Goal: Information Seeking & Learning: Learn about a topic

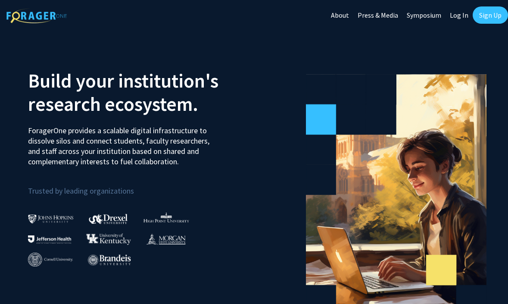
click at [463, 15] on link "Log In" at bounding box center [458, 15] width 27 height 30
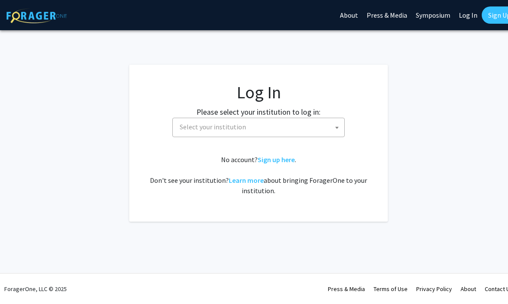
click at [268, 141] on fg-card-body "Log In Please select your institution to log in: [GEOGRAPHIC_DATA] [GEOGRAPHIC_…" at bounding box center [258, 143] width 224 height 122
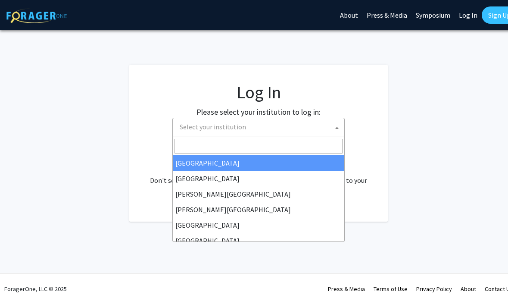
click at [265, 133] on span "Select your institution" at bounding box center [260, 127] width 168 height 18
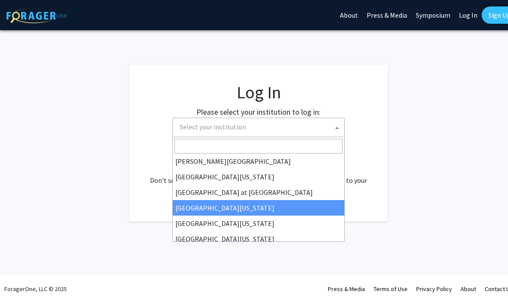
scroll to position [302, 0]
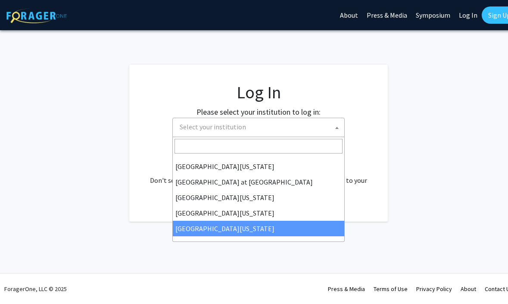
select select "33"
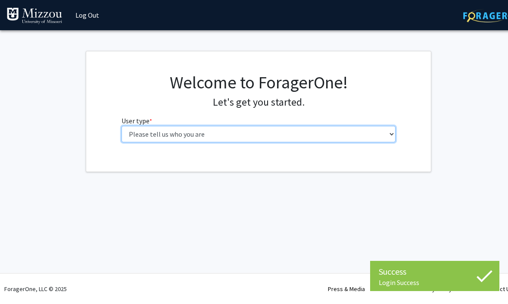
click at [288, 134] on select "Please tell us who you are Undergraduate Student Master's Student Doctoral Cand…" at bounding box center [258, 134] width 274 height 16
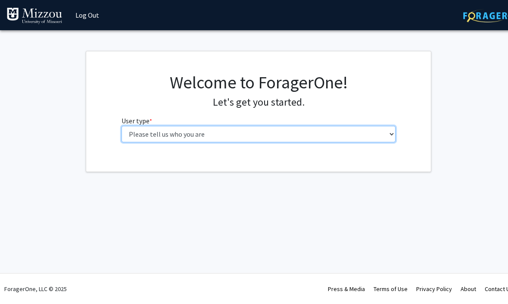
select select "1: undergrad"
click at [121, 126] on select "Please tell us who you are Undergraduate Student Master's Student Doctoral Cand…" at bounding box center [258, 134] width 274 height 16
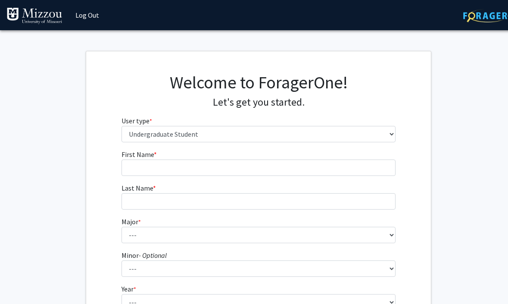
click at [274, 178] on form "First Name * required Last Name * required Major * required --- Agribusiness Ma…" at bounding box center [258, 254] width 274 height 210
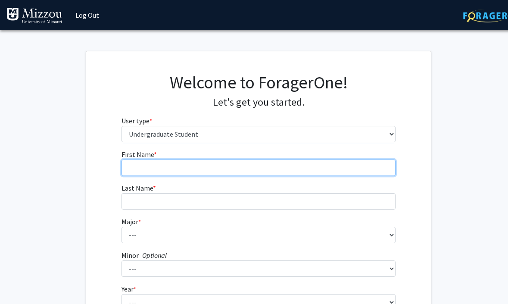
click at [262, 172] on input "First Name * required" at bounding box center [258, 167] width 274 height 16
type input "Charlie"
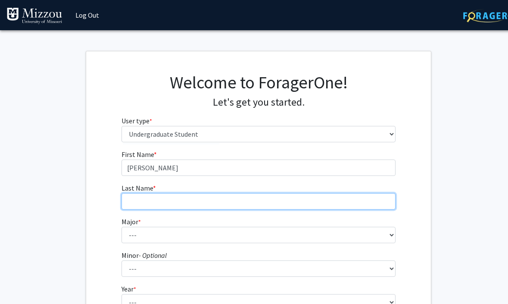
type input "Casey"
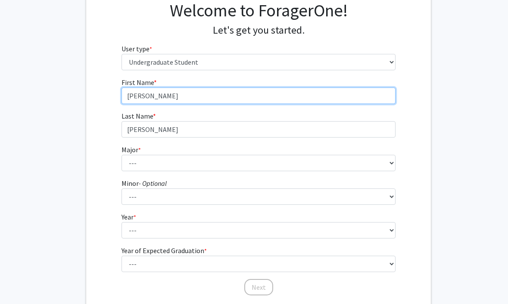
scroll to position [84, 0]
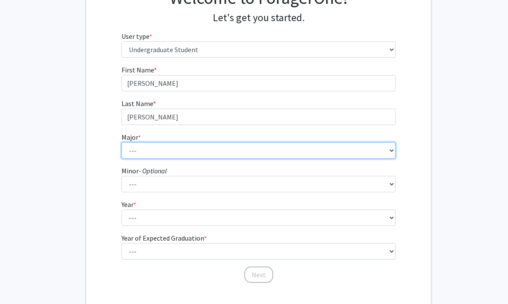
click at [196, 153] on select "--- Agribusiness Management Agricultural Education Agricultural Education: Comm…" at bounding box center [258, 150] width 274 height 16
select select "17: 2505"
click at [121, 142] on select "--- Agribusiness Management Agricultural Education Agricultural Education: Comm…" at bounding box center [258, 150] width 274 height 16
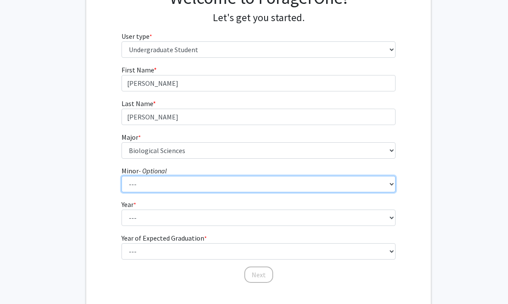
click at [211, 183] on select "--- Accountancy Aerospace Engineering Aerospace Studies Agribusiness Management…" at bounding box center [258, 184] width 274 height 16
select select "83: 2039"
click at [121, 176] on select "--- Accountancy Aerospace Engineering Aerospace Studies Agribusiness Management…" at bounding box center [258, 184] width 274 height 16
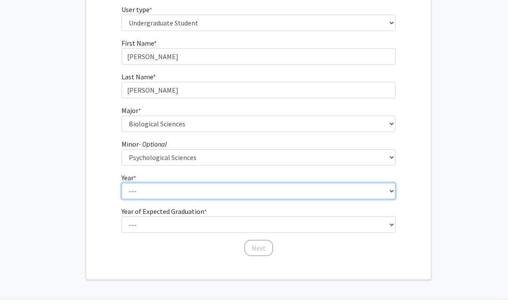
click at [190, 190] on select "--- First-year Sophomore Junior Senior Postbaccalaureate Certificate" at bounding box center [258, 191] width 274 height 16
select select "1: first-year"
click at [121, 183] on select "--- First-year Sophomore Junior Senior Postbaccalaureate Certificate" at bounding box center [258, 191] width 274 height 16
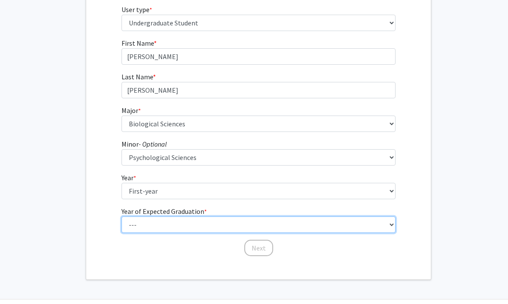
click at [189, 225] on select "--- 2025 2026 2027 2028 2029 2030 2031 2032 2033 2034" at bounding box center [258, 224] width 274 height 16
select select "5: 2029"
click at [121, 216] on select "--- 2025 2026 2027 2028 2029 2030 2031 2032 2033 2034" at bounding box center [258, 224] width 274 height 16
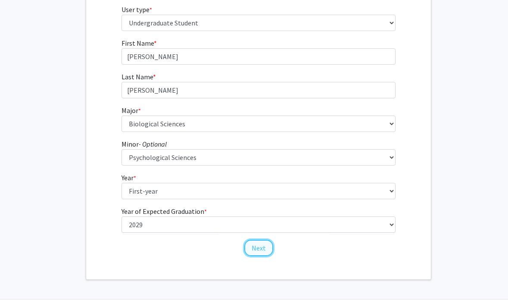
click at [258, 246] on button "Next" at bounding box center [258, 248] width 29 height 16
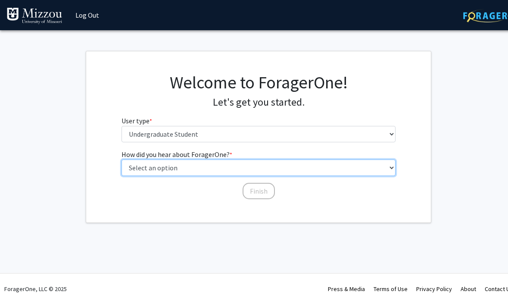
click at [202, 168] on select "Select an option Peer/student recommendation Faculty/staff recommendation Unive…" at bounding box center [258, 167] width 274 height 16
select select "2: faculty_recommendation"
click at [121, 159] on select "Select an option Peer/student recommendation Faculty/staff recommendation Unive…" at bounding box center [258, 167] width 274 height 16
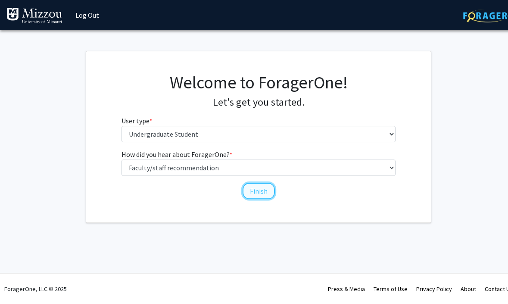
click at [258, 190] on button "Finish" at bounding box center [259, 191] width 32 height 16
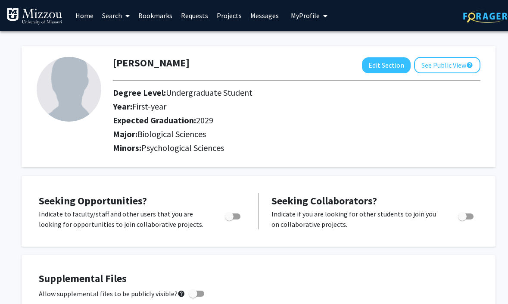
click at [246, 155] on div "Minors: Psychological Sciences" at bounding box center [296, 150] width 380 height 14
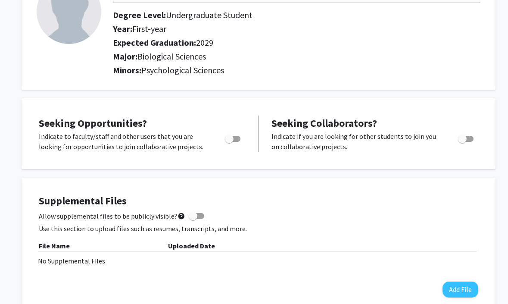
scroll to position [78, 0]
click at [229, 136] on span "Toggle" at bounding box center [229, 138] width 9 height 9
click at [229, 141] on input "Are you actively seeking opportunities?" at bounding box center [229, 141] width 0 height 0
checkbox input "true"
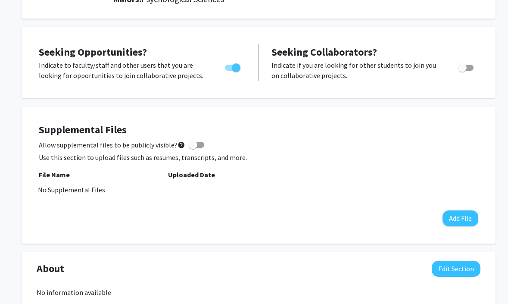
scroll to position [164, 0]
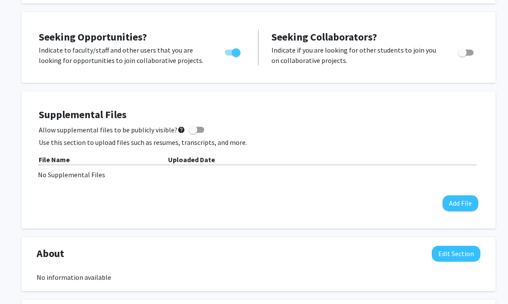
click at [74, 173] on div "No Supplemental Files" at bounding box center [258, 174] width 441 height 10
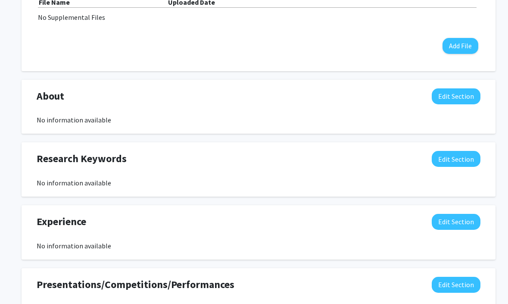
scroll to position [324, 0]
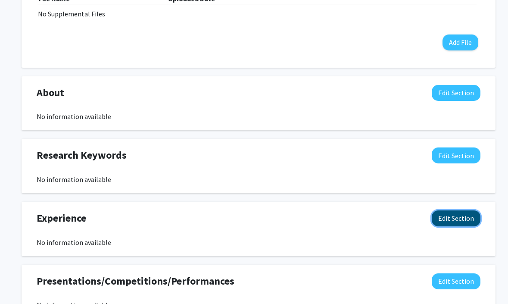
click at [443, 219] on button "Edit Section" at bounding box center [456, 218] width 49 height 16
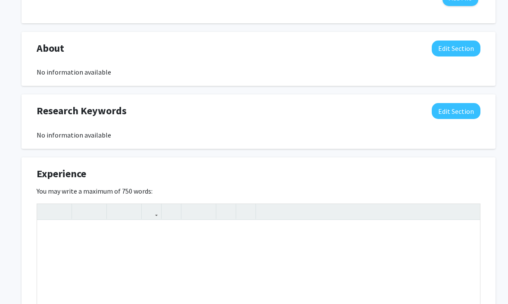
scroll to position [343, 0]
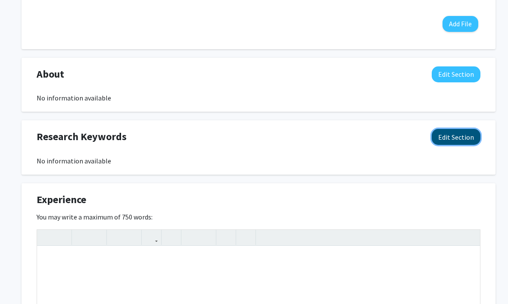
click at [445, 138] on button "Edit Section" at bounding box center [456, 137] width 49 height 16
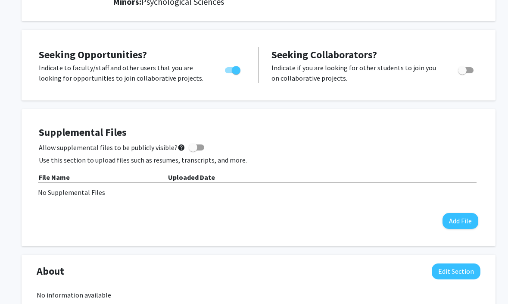
scroll to position [0, 0]
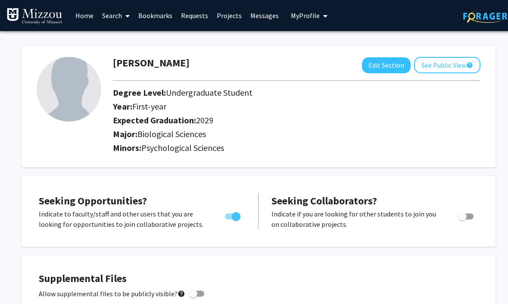
click at [111, 13] on link "Search" at bounding box center [116, 15] width 36 height 30
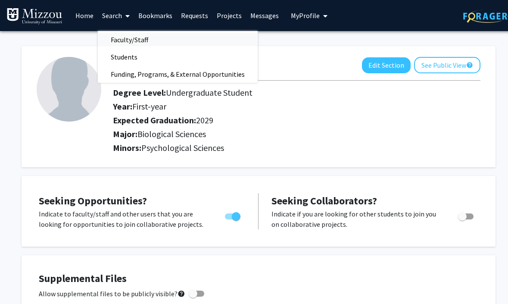
click at [137, 36] on span "Faculty/Staff" at bounding box center [129, 39] width 63 height 17
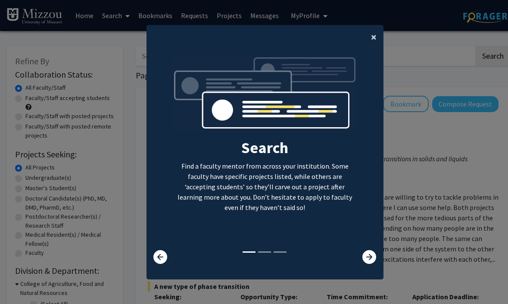
click at [371, 34] on span "×" at bounding box center [374, 36] width 6 height 13
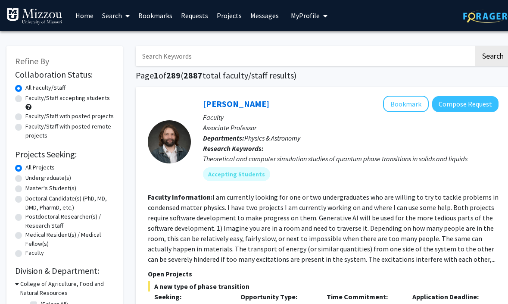
scroll to position [40, 0]
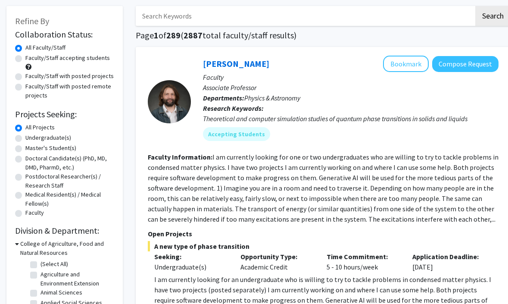
click at [186, 21] on input "Search Keywords" at bounding box center [305, 16] width 338 height 20
click at [493, 18] on button "Search" at bounding box center [492, 16] width 35 height 20
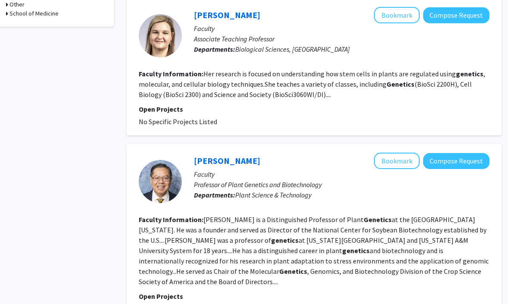
scroll to position [11, 9]
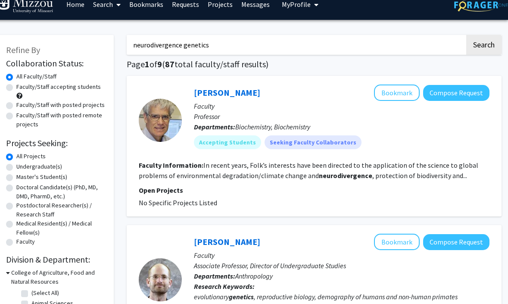
click at [254, 44] on input "neurodivergence genetics" at bounding box center [296, 45] width 338 height 20
click at [284, 46] on input "neurodivergence genetics neurological neurodivergency" at bounding box center [296, 45] width 338 height 20
click at [481, 48] on button "Search" at bounding box center [483, 45] width 35 height 20
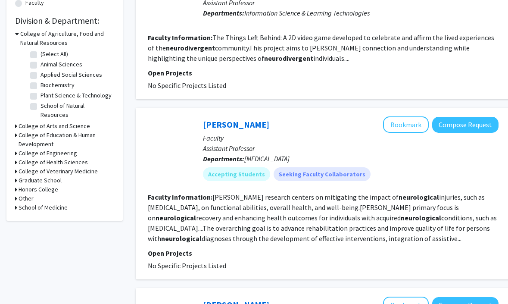
scroll to position [145, 0]
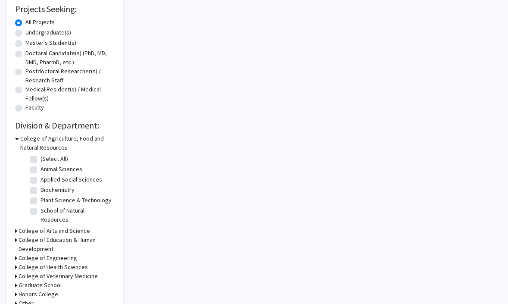
scroll to position [11, 9]
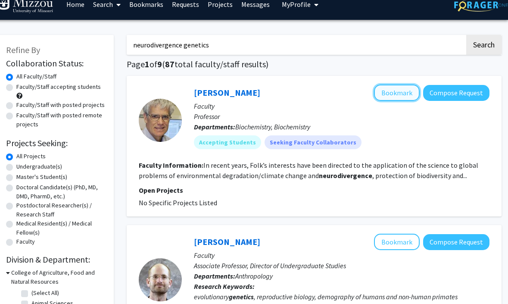
click at [389, 96] on button "Bookmark" at bounding box center [397, 92] width 46 height 16
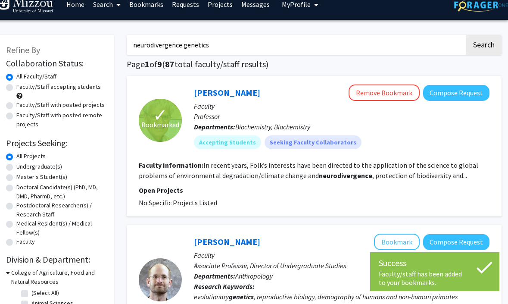
click at [219, 42] on input "neurodivergence genetics" at bounding box center [296, 45] width 338 height 20
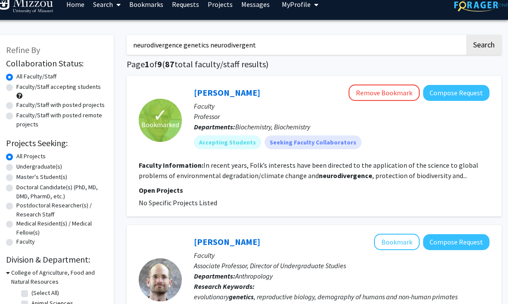
type input "neurodivergence genetics neurodivergent"
click at [466, 35] on button "Search" at bounding box center [483, 45] width 35 height 20
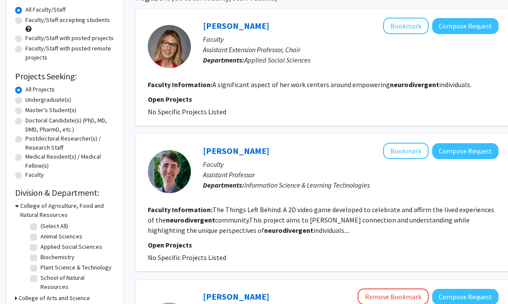
scroll to position [81, 0]
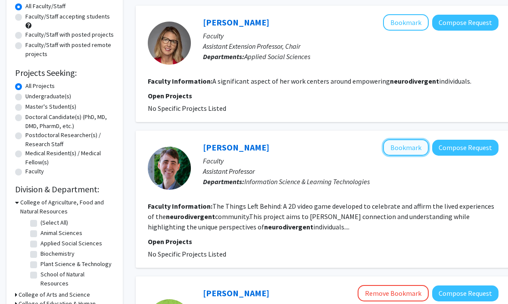
click at [409, 148] on button "Bookmark" at bounding box center [406, 147] width 46 height 16
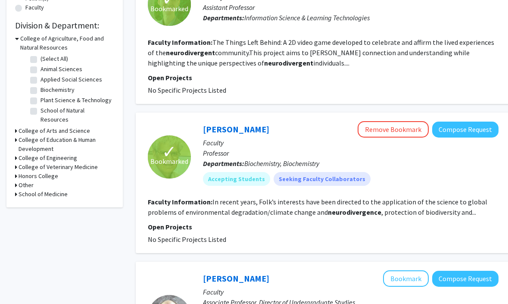
scroll to position [246, 0]
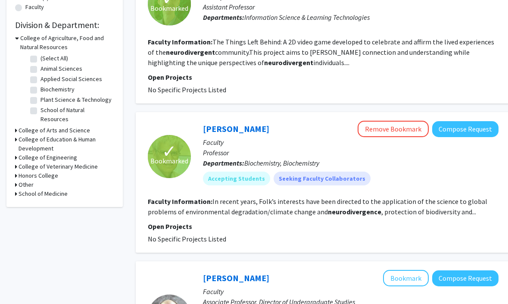
click at [464, 215] on fg-read-more "In recent years, Folk’s interests have been directed to the application of the …" at bounding box center [317, 206] width 339 height 19
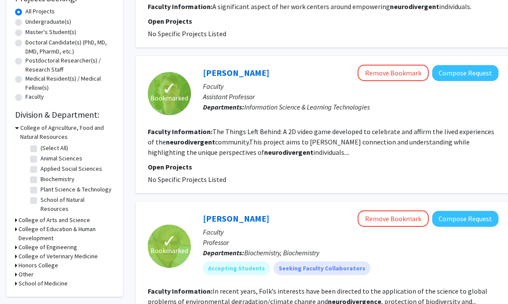
scroll to position [154, 0]
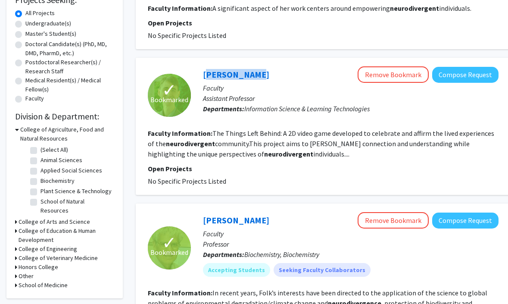
drag, startPoint x: 200, startPoint y: 75, endPoint x: 255, endPoint y: 74, distance: 54.7
click at [255, 74] on div "Noah Glaser Remove Bookmark Compose Request Faculty Assistant Professor Departm…" at bounding box center [345, 94] width 308 height 57
copy link "Noah Glaser"
click at [217, 131] on fg-read-more "The Things Left Behind: A 2D video game developed to celebrate and affirm the l…" at bounding box center [321, 143] width 346 height 29
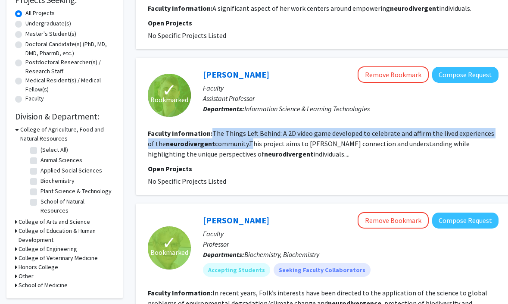
drag, startPoint x: 213, startPoint y: 133, endPoint x: 240, endPoint y: 142, distance: 28.9
click at [240, 142] on fg-read-more "The Things Left Behind: A 2D video game developed to celebrate and affirm the l…" at bounding box center [321, 143] width 346 height 29
copy fg-read-more "The Things Left Behind: A 2D video game developed to celebrate and affirm the l…"
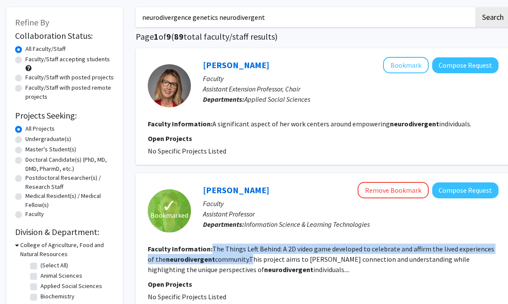
scroll to position [0, 0]
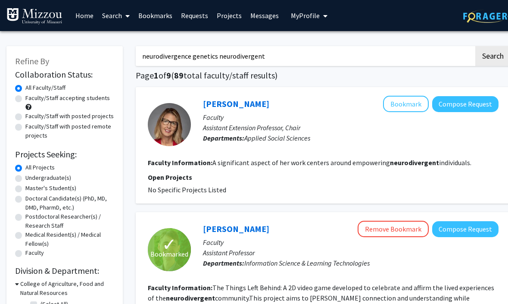
drag, startPoint x: 177, startPoint y: 163, endPoint x: 222, endPoint y: 163, distance: 45.2
click at [200, 163] on b "Faculty Information:" at bounding box center [180, 162] width 65 height 9
click at [265, 161] on fg-read-more "A significant aspect of her work centers around empowering neurodivergent indiv…" at bounding box center [341, 162] width 259 height 9
drag, startPoint x: 265, startPoint y: 161, endPoint x: 337, endPoint y: 161, distance: 71.5
click at [337, 161] on fg-read-more "A significant aspect of her work centers around empowering neurodivergent indiv…" at bounding box center [341, 162] width 259 height 9
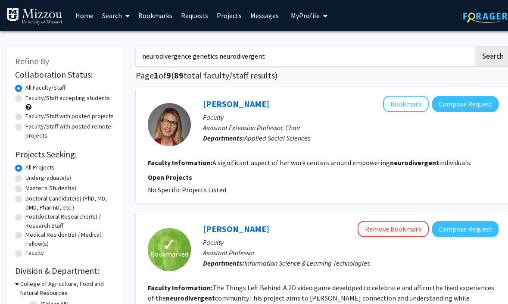
click at [345, 159] on fg-read-more "A significant aspect of her work centers around empowering neurodivergent indiv…" at bounding box center [341, 162] width 259 height 9
drag, startPoint x: 366, startPoint y: 164, endPoint x: 405, endPoint y: 164, distance: 39.6
click at [405, 164] on fg-read-more "A significant aspect of her work centers around empowering neurodivergent indiv…" at bounding box center [341, 162] width 259 height 9
click at [427, 163] on b "neurodivergent" at bounding box center [414, 162] width 49 height 9
drag, startPoint x: 427, startPoint y: 163, endPoint x: 446, endPoint y: 162, distance: 19.4
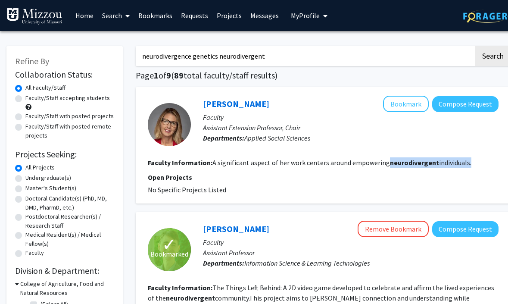
click at [446, 162] on fg-read-more "A significant aspect of her work centers around empowering neurodivergent indiv…" at bounding box center [341, 162] width 259 height 9
click at [309, 162] on fg-read-more "A significant aspect of her work centers around empowering neurodivergent indiv…" at bounding box center [341, 162] width 259 height 9
drag, startPoint x: 224, startPoint y: 165, endPoint x: 330, endPoint y: 165, distance: 105.6
click at [330, 165] on fg-read-more "A significant aspect of her work centers around empowering neurodivergent indiv…" at bounding box center [341, 162] width 259 height 9
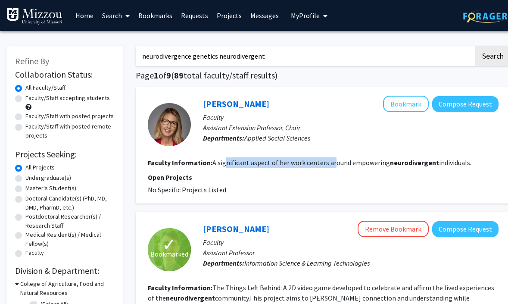
click at [330, 165] on fg-read-more "A significant aspect of her work centers around empowering neurodivergent indiv…" at bounding box center [341, 162] width 259 height 9
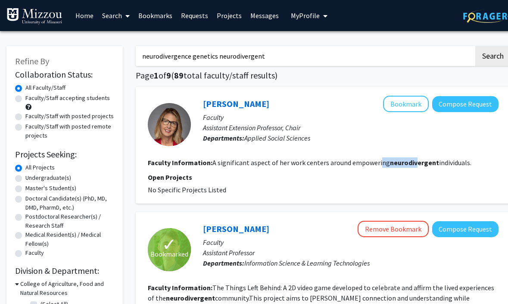
drag, startPoint x: 411, startPoint y: 167, endPoint x: 293, endPoint y: 150, distance: 119.2
click at [293, 150] on fg-search-faculty "Annette Kendall Bookmark Compose Request Faculty Assistant Extension Professor,…" at bounding box center [323, 145] width 351 height 99
click at [146, 159] on div "Annette Kendall Bookmark Compose Request Faculty Assistant Extension Professor,…" at bounding box center [323, 145] width 375 height 116
drag, startPoint x: 164, startPoint y: 171, endPoint x: 205, endPoint y: 172, distance: 40.9
click at [205, 172] on fg-search-faculty "Annette Kendall Bookmark Compose Request Faculty Assistant Extension Professor,…" at bounding box center [323, 145] width 351 height 99
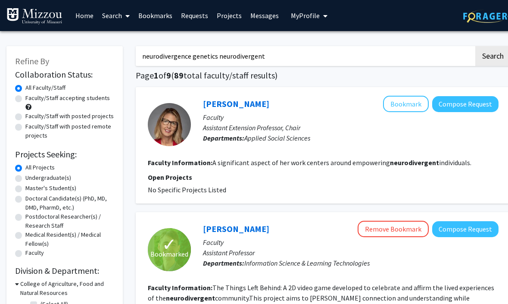
click at [233, 165] on fg-read-more "A significant aspect of her work centers around empowering neurodivergent indiv…" at bounding box center [341, 162] width 259 height 9
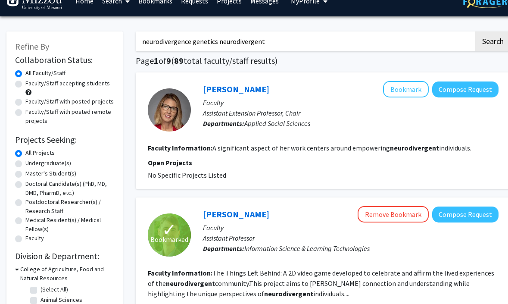
scroll to position [14, 0]
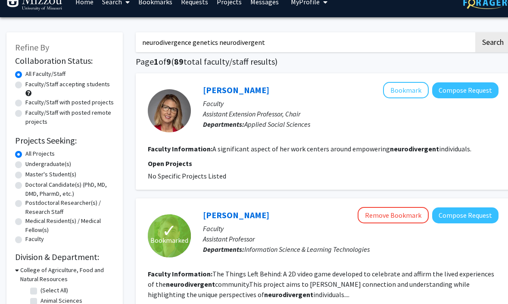
click at [22, 84] on div "Faculty/Staff accepting students" at bounding box center [64, 89] width 99 height 18
click at [25, 84] on label "Faculty/Staff accepting students" at bounding box center [67, 84] width 84 height 9
click at [25, 84] on input "Faculty/Staff accepting students" at bounding box center [28, 83] width 6 height 6
radio input "true"
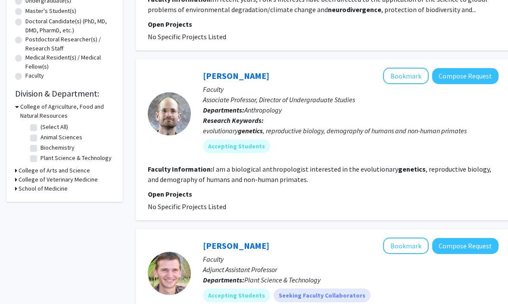
scroll to position [178, 0]
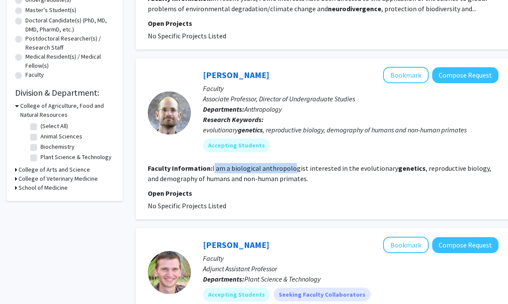
drag, startPoint x: 213, startPoint y: 168, endPoint x: 292, endPoint y: 167, distance: 78.8
click at [292, 167] on fg-read-more "I am a biological anthropologist interested in the evolutionary genetics , repr…" at bounding box center [319, 173] width 343 height 19
drag, startPoint x: 318, startPoint y: 166, endPoint x: 370, endPoint y: 166, distance: 52.1
click at [370, 166] on fg-read-more "I am a biological anthropologist interested in the evolutionary genetics , repr…" at bounding box center [319, 173] width 343 height 19
click at [409, 168] on b "genetics" at bounding box center [412, 168] width 28 height 9
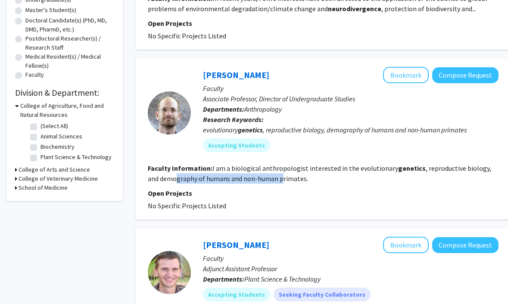
drag, startPoint x: 165, startPoint y: 179, endPoint x: 275, endPoint y: 179, distance: 109.4
click at [275, 179] on fg-read-more "I am a biological anthropologist interested in the evolutionary genetics , repr…" at bounding box center [319, 173] width 343 height 19
click at [315, 185] on fg-search-faculty "Greg Blomquist Bookmark Compose Request Faculty Associate Professor, Director o…" at bounding box center [323, 139] width 351 height 144
drag, startPoint x: 170, startPoint y: 183, endPoint x: 229, endPoint y: 176, distance: 59.0
click at [229, 176] on section "Faculty Information: I am a biological anthropologist interested in the evoluti…" at bounding box center [323, 173] width 351 height 21
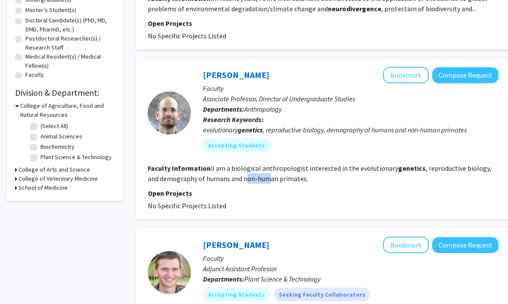
drag, startPoint x: 235, startPoint y: 176, endPoint x: 256, endPoint y: 177, distance: 21.1
click at [256, 177] on fg-read-more "I am a biological anthropologist interested in the evolutionary genetics , repr…" at bounding box center [319, 173] width 343 height 19
click at [267, 177] on fg-read-more "I am a biological anthropologist interested in the evolutionary genetics , repr…" at bounding box center [319, 173] width 343 height 19
drag, startPoint x: 275, startPoint y: 177, endPoint x: 158, endPoint y: 174, distance: 116.8
click at [158, 174] on section "Faculty Information: I am a biological anthropologist interested in the evoluti…" at bounding box center [323, 173] width 351 height 21
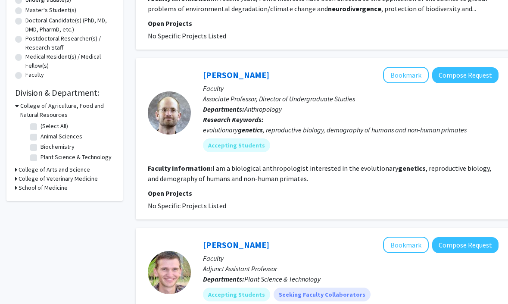
click at [191, 172] on section "Faculty Information: I am a biological anthropologist interested in the evoluti…" at bounding box center [323, 173] width 351 height 21
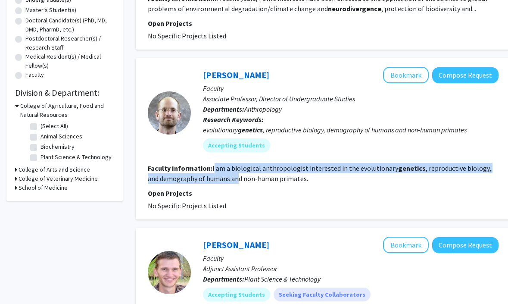
drag, startPoint x: 213, startPoint y: 168, endPoint x: 283, endPoint y: 224, distance: 89.2
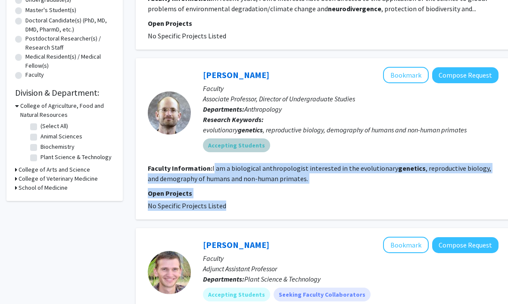
click at [268, 141] on div "Accepting Students" at bounding box center [350, 145] width 299 height 17
click at [255, 193] on p "Open Projects" at bounding box center [323, 193] width 351 height 10
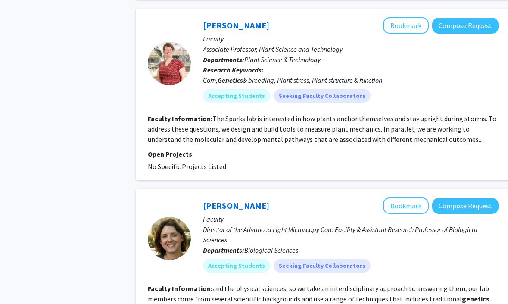
scroll to position [607, 0]
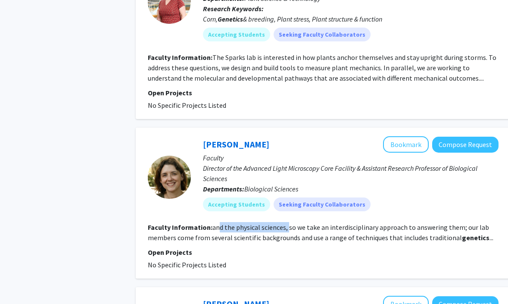
drag, startPoint x: 220, startPoint y: 229, endPoint x: 289, endPoint y: 229, distance: 68.5
click at [289, 229] on fg-read-more "and the physical sciences, so we take an interdisciplinary approach to answerin…" at bounding box center [321, 232] width 346 height 19
click at [305, 232] on section "Faculty Information: and the physical sciences, so we take an interdisciplinary…" at bounding box center [323, 232] width 351 height 21
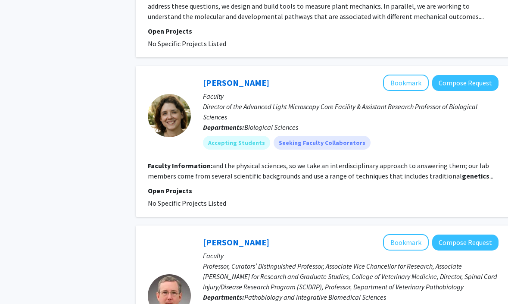
scroll to position [670, 0]
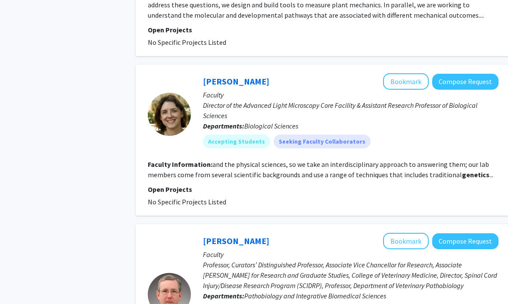
click at [272, 104] on p "Director of the Advanced Light Microscopy Core Facility & Assistant Research Pr…" at bounding box center [351, 110] width 296 height 21
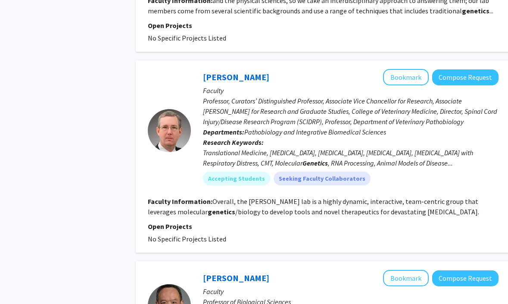
scroll to position [836, 0]
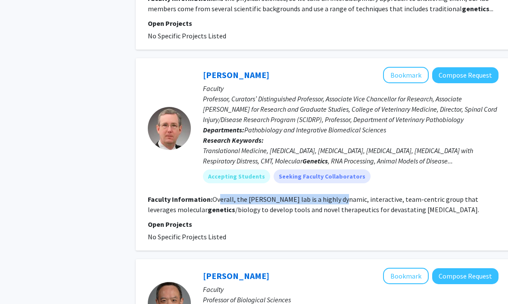
drag, startPoint x: 218, startPoint y: 197, endPoint x: 336, endPoint y: 196, distance: 117.2
click at [336, 196] on fg-read-more "Overall, the Lorson lab is a highly dynamic, interactive, team-centric group th…" at bounding box center [313, 204] width 331 height 19
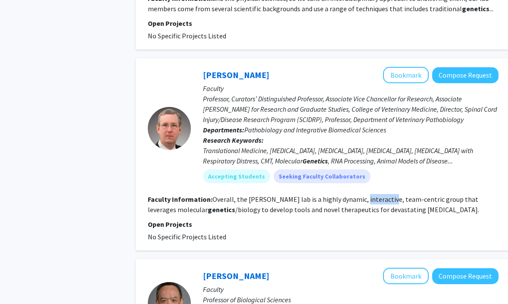
drag, startPoint x: 355, startPoint y: 196, endPoint x: 389, endPoint y: 196, distance: 34.0
click at [389, 196] on fg-read-more "Overall, the Lorson lab is a highly dynamic, interactive, team-centric group th…" at bounding box center [313, 204] width 331 height 19
drag, startPoint x: 289, startPoint y: 200, endPoint x: 373, endPoint y: 198, distance: 84.5
click at [373, 198] on fg-read-more "Overall, the Lorson lab is a highly dynamic, interactive, team-centric group th…" at bounding box center [313, 204] width 331 height 19
click at [411, 199] on fg-read-more "Overall, the Lorson lab is a highly dynamic, interactive, team-centric group th…" at bounding box center [313, 204] width 331 height 19
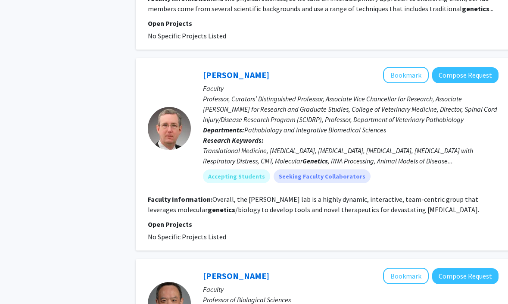
drag, startPoint x: 336, startPoint y: 201, endPoint x: 416, endPoint y: 205, distance: 80.2
click at [416, 205] on section "Faculty Information: Overall, the Lorson lab is a highly dynamic, interactive, …" at bounding box center [323, 204] width 351 height 21
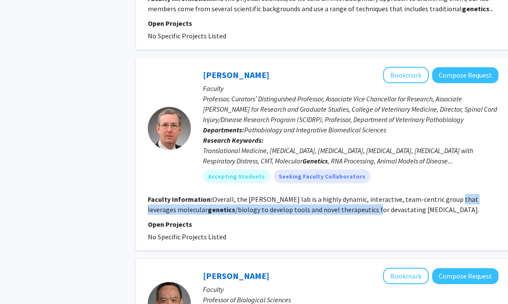
drag, startPoint x: 442, startPoint y: 196, endPoint x: 316, endPoint y: 204, distance: 126.4
click at [316, 204] on section "Faculty Information: Overall, the Lorson lab is a highly dynamic, interactive, …" at bounding box center [323, 204] width 351 height 21
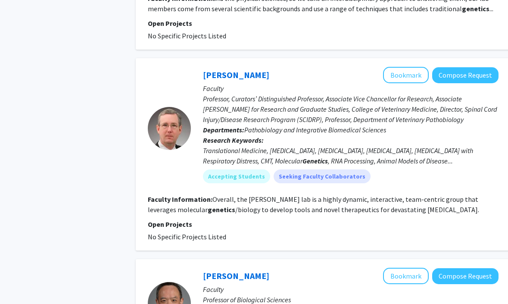
click at [235, 207] on fg-read-more "Overall, the Lorson lab is a highly dynamic, interactive, team-centric group th…" at bounding box center [313, 204] width 331 height 19
drag, startPoint x: 193, startPoint y: 212, endPoint x: 277, endPoint y: 212, distance: 84.9
click at [241, 212] on fg-read-more "Overall, the Lorson lab is a highly dynamic, interactive, team-centric group th…" at bounding box center [313, 204] width 331 height 19
drag, startPoint x: 305, startPoint y: 212, endPoint x: 358, endPoint y: 212, distance: 52.1
click at [358, 212] on fg-read-more "Overall, the Lorson lab is a highly dynamic, interactive, team-centric group th…" at bounding box center [313, 204] width 331 height 19
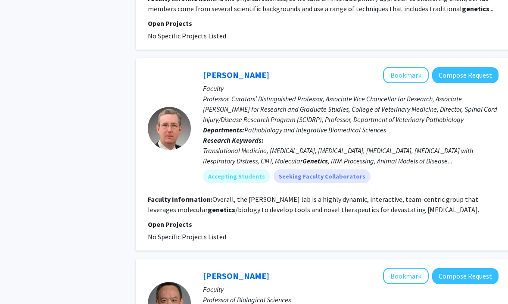
click at [389, 218] on fg-search-faculty "Christian Lorson Bookmark Compose Request Faculty Professor, Curators’ Distingu…" at bounding box center [323, 154] width 351 height 175
drag, startPoint x: 200, startPoint y: 75, endPoint x: 266, endPoint y: 75, distance: 65.5
click at [266, 75] on div "Christian Lorson Bookmark Compose Request Faculty Professor, Curators’ Distingu…" at bounding box center [345, 128] width 308 height 123
copy link "Christian Lorson"
drag, startPoint x: 212, startPoint y: 199, endPoint x: 408, endPoint y: 212, distance: 195.6
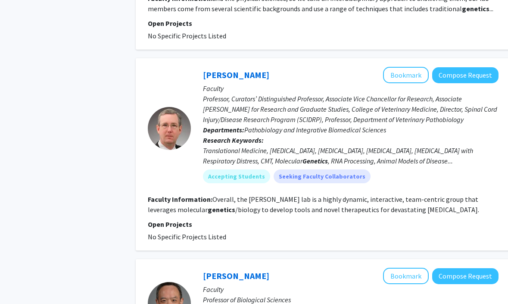
click at [408, 212] on section "Faculty Information: Overall, the Lorson lab is a highly dynamic, interactive, …" at bounding box center [323, 204] width 351 height 21
copy fg-read-more "Overall, the Lorson lab is a highly dynamic, interactive, team-centric group th…"
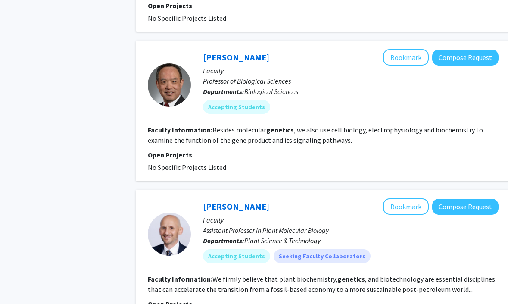
scroll to position [1084, 0]
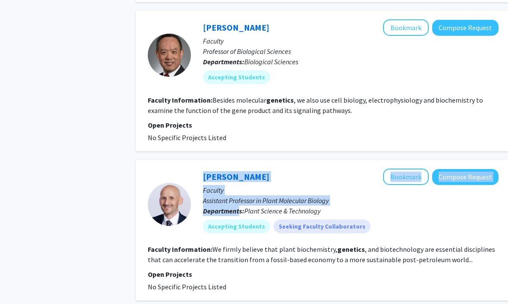
drag, startPoint x: 148, startPoint y: 168, endPoint x: 245, endPoint y: 206, distance: 103.7
click at [245, 206] on div "Jaime Barros-Rios Bookmark Compose Request Faculty Assistant Professor in Plant…" at bounding box center [323, 230] width 375 height 140
click at [265, 206] on p "Departments: Plant Science & Technology" at bounding box center [351, 211] width 296 height 10
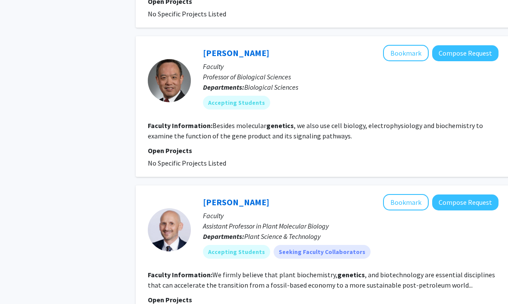
scroll to position [1053, 0]
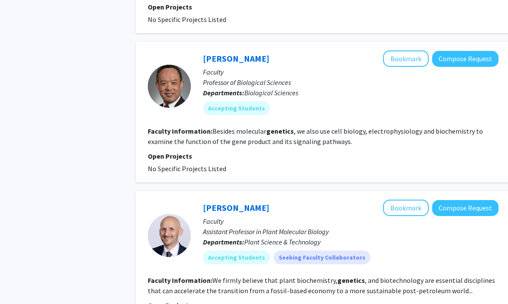
drag, startPoint x: 146, startPoint y: 129, endPoint x: 230, endPoint y: 168, distance: 92.5
click at [230, 168] on div "Bing Zhang Bookmark Compose Request Faculty Professor of Biological Sciences De…" at bounding box center [323, 112] width 375 height 140
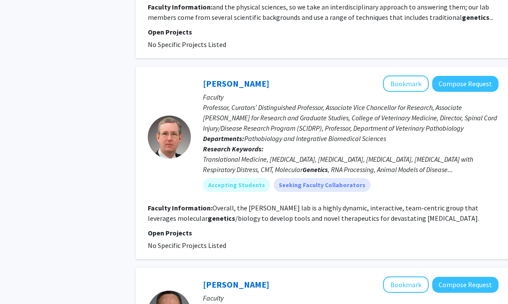
scroll to position [829, 0]
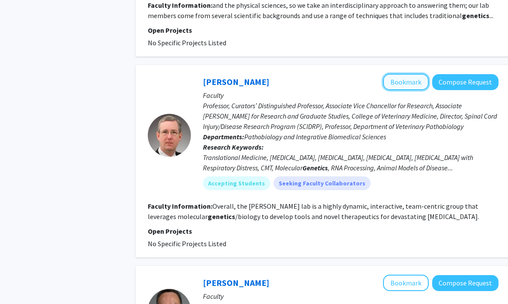
click at [393, 84] on button "Bookmark" at bounding box center [406, 82] width 46 height 16
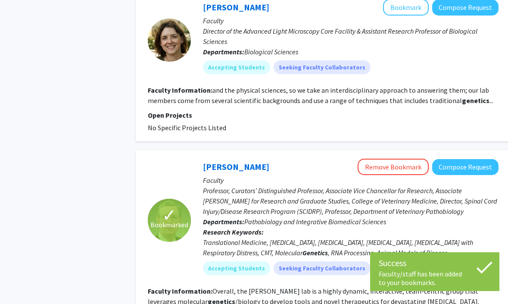
scroll to position [727, 0]
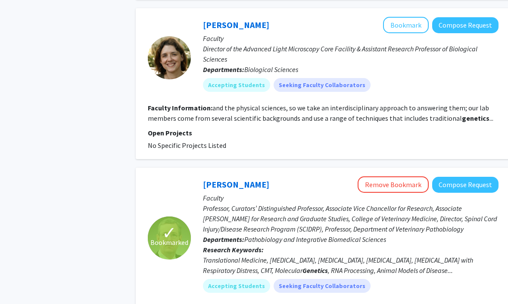
click at [462, 119] on b "genetics" at bounding box center [476, 118] width 28 height 9
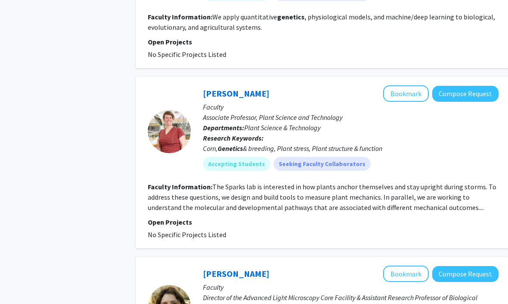
scroll to position [0, 0]
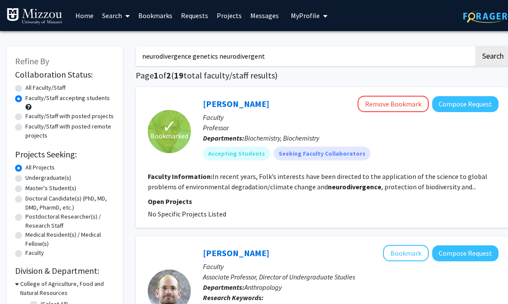
click at [206, 58] on input "neurodivergence genetics neurodivergent" at bounding box center [305, 56] width 338 height 20
type input "neurodivergence neurodivergent"
click at [475, 46] on button "Search" at bounding box center [492, 56] width 35 height 20
radio input "true"
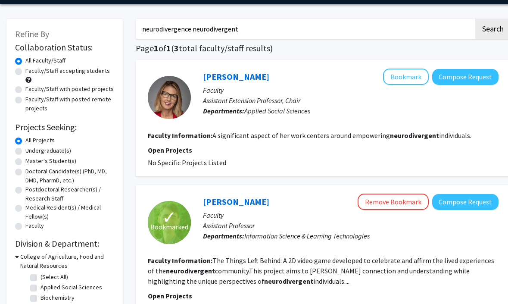
scroll to position [30, 0]
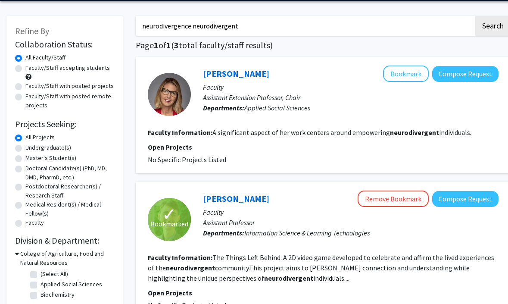
click at [25, 68] on label "Faculty/Staff accepting students" at bounding box center [67, 67] width 84 height 9
click at [25, 68] on input "Faculty/Staff accepting students" at bounding box center [28, 66] width 6 height 6
radio input "true"
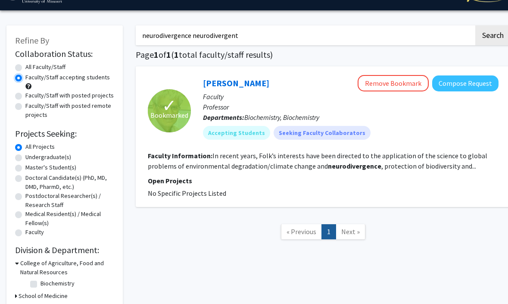
scroll to position [27, 0]
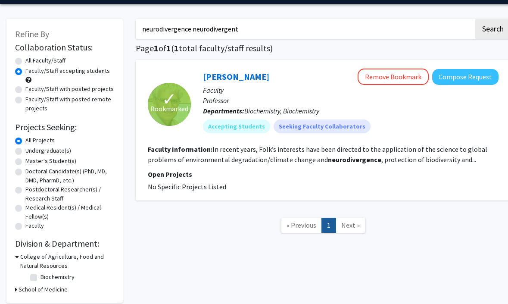
click at [350, 227] on span "Next »" at bounding box center [350, 225] width 19 height 9
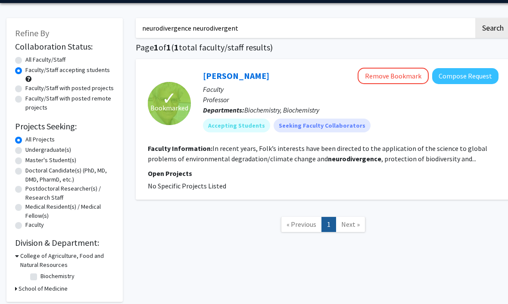
scroll to position [30, 0]
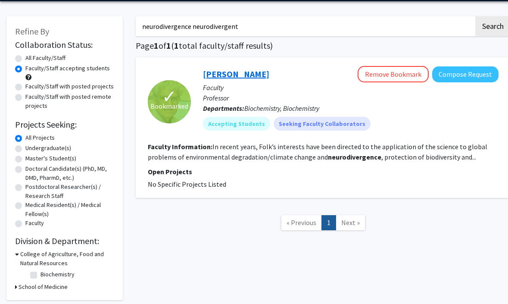
click at [222, 76] on link "Bill Folk" at bounding box center [236, 74] width 66 height 11
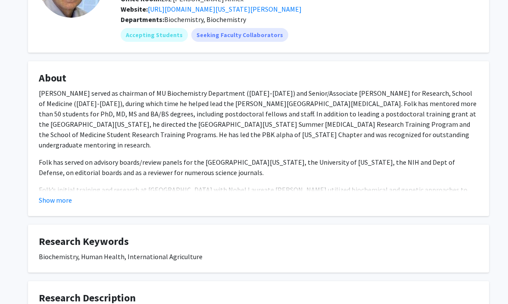
scroll to position [98, 0]
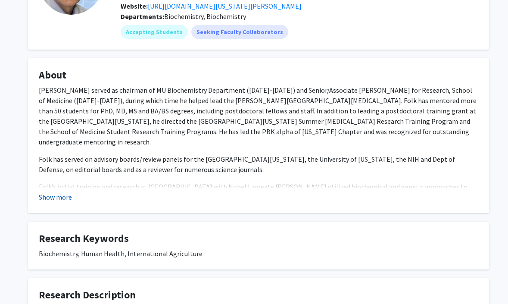
click at [57, 200] on button "Show more" at bounding box center [55, 197] width 33 height 10
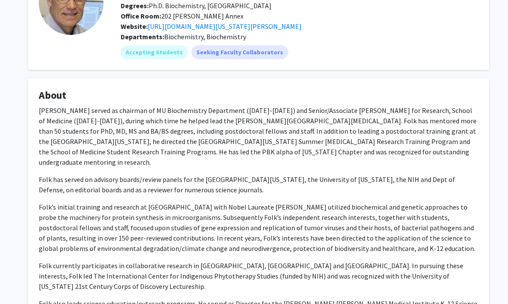
scroll to position [0, 0]
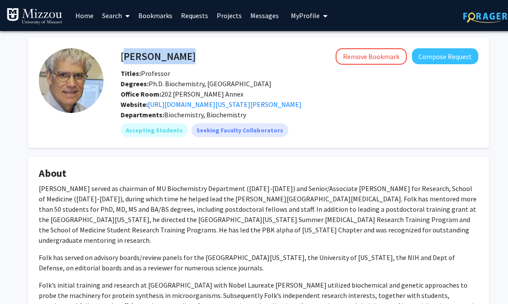
drag, startPoint x: 122, startPoint y: 55, endPoint x: 170, endPoint y: 55, distance: 48.3
click at [170, 55] on div "Bill Folk Remove Bookmark Compose Request" at bounding box center [299, 56] width 371 height 16
copy h4 "Bill Folk"
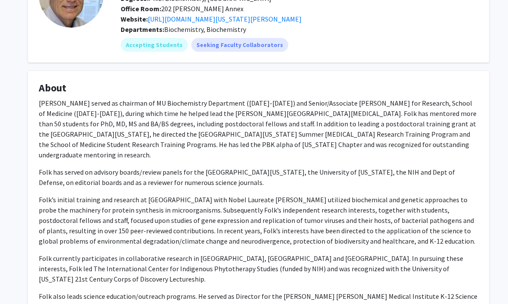
scroll to position [91, 0]
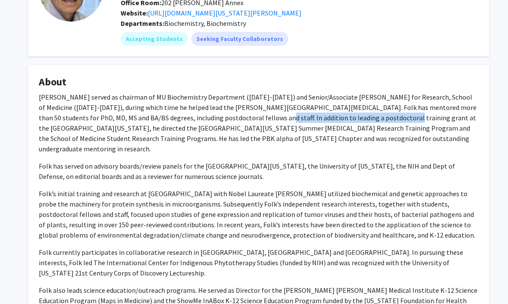
drag, startPoint x: 204, startPoint y: 116, endPoint x: 333, endPoint y: 116, distance: 128.4
click at [333, 116] on p "Bill Folk served as chairman of MU Biochemistry Department (1989-2000) and Seni…" at bounding box center [258, 123] width 439 height 62
click at [246, 111] on p "Bill Folk served as chairman of MU Biochemistry Department (1989-2000) and Seni…" at bounding box center [258, 123] width 439 height 62
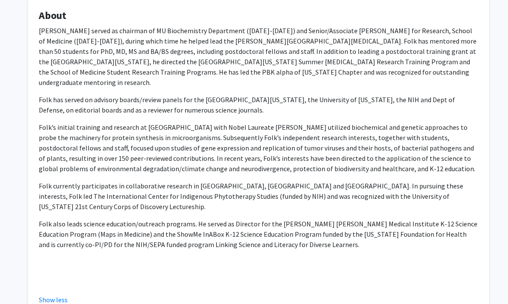
scroll to position [159, 0]
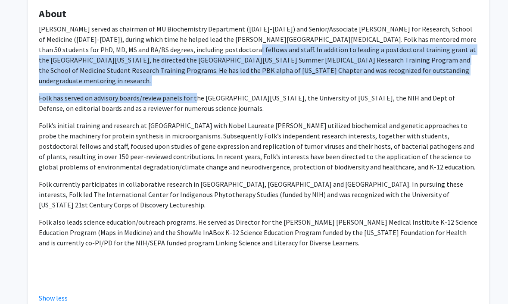
drag, startPoint x: 167, startPoint y: 49, endPoint x: 191, endPoint y: 86, distance: 44.2
click at [191, 86] on div "Bill Folk served as chairman of MU Biochemistry Department (1989-2000) and Seni…" at bounding box center [258, 153] width 439 height 258
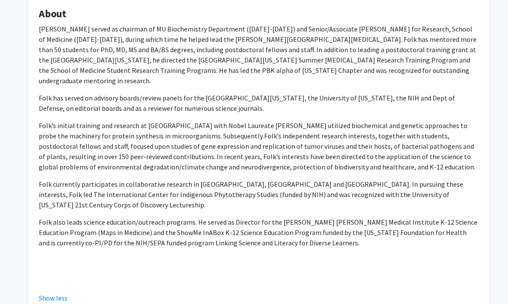
click at [109, 98] on p "Folk has served on advisory boards/review panels for the University of Michigan…" at bounding box center [258, 103] width 439 height 21
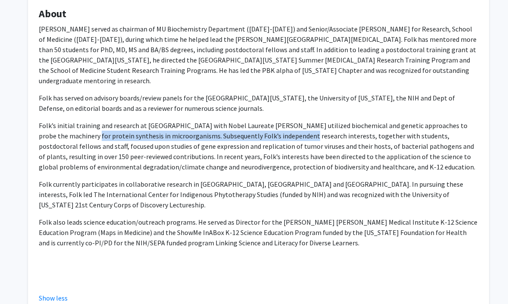
drag, startPoint x: 131, startPoint y: 124, endPoint x: 294, endPoint y: 133, distance: 163.1
click at [294, 133] on p "Folk’s initial training and research at Stanford University with Nobel Laureate…" at bounding box center [258, 146] width 439 height 52
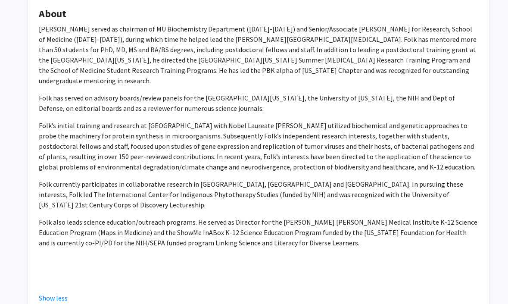
click at [309, 120] on p "Folk’s initial training and research at Stanford University with Nobel Laureate…" at bounding box center [258, 146] width 439 height 52
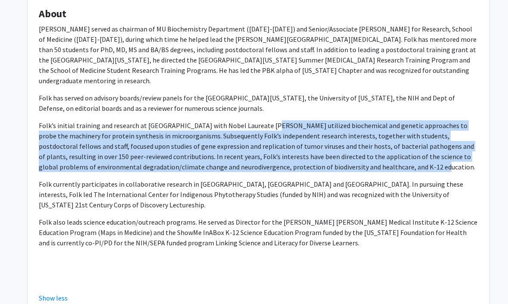
drag, startPoint x: 300, startPoint y: 140, endPoint x: 346, endPoint y: 158, distance: 49.1
click at [346, 158] on p "Folk’s initial training and research at Stanford University with Nobel Laureate…" at bounding box center [258, 146] width 439 height 52
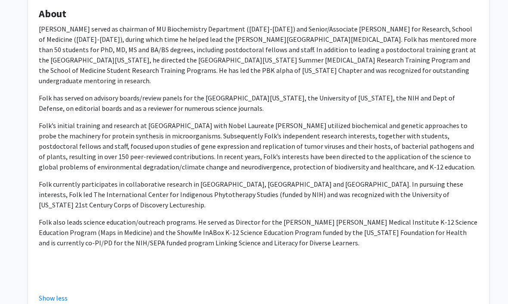
click at [191, 179] on p "Folk currently participates in collaborative research in Africa, Vietnam and Br…" at bounding box center [258, 194] width 439 height 31
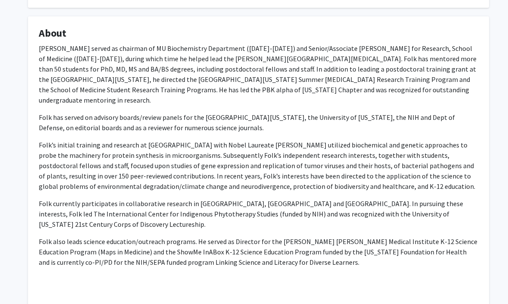
scroll to position [135, 0]
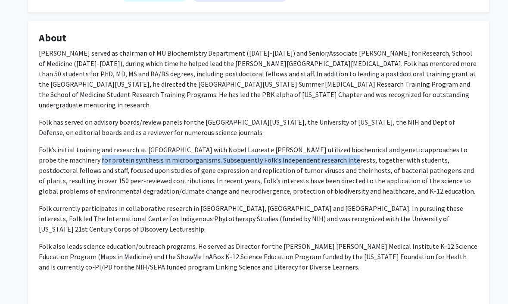
drag, startPoint x: 77, startPoint y: 144, endPoint x: 326, endPoint y: 151, distance: 249.5
click at [326, 151] on p "Folk’s initial training and research at Stanford University with Nobel Laureate…" at bounding box center [258, 170] width 439 height 52
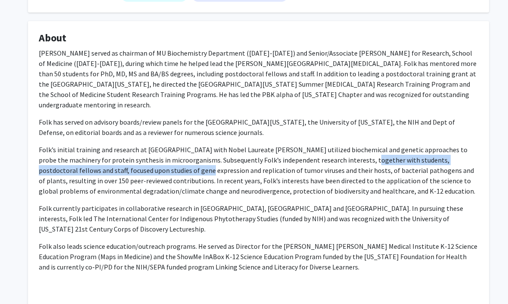
drag, startPoint x: 348, startPoint y: 145, endPoint x: 142, endPoint y: 157, distance: 206.3
click at [142, 157] on p "Folk’s initial training and research at Stanford University with Nobel Laureate…" at bounding box center [258, 170] width 439 height 52
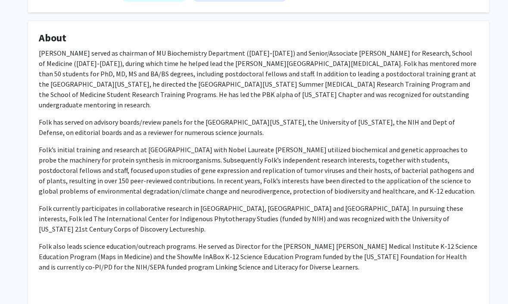
click at [153, 156] on p "Folk’s initial training and research at Stanford University with Nobel Laureate…" at bounding box center [258, 170] width 439 height 52
click at [202, 156] on p "Folk’s initial training and research at Stanford University with Nobel Laureate…" at bounding box center [258, 170] width 439 height 52
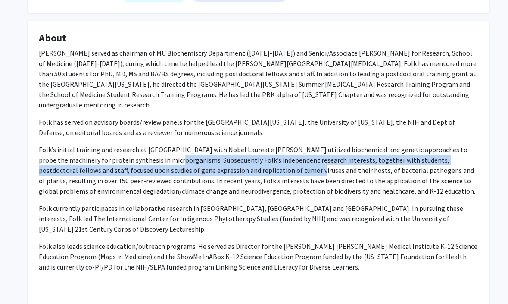
drag, startPoint x: 156, startPoint y: 147, endPoint x: 252, endPoint y: 156, distance: 96.1
click at [252, 156] on p "Folk’s initial training and research at Stanford University with Nobel Laureate…" at bounding box center [258, 170] width 439 height 52
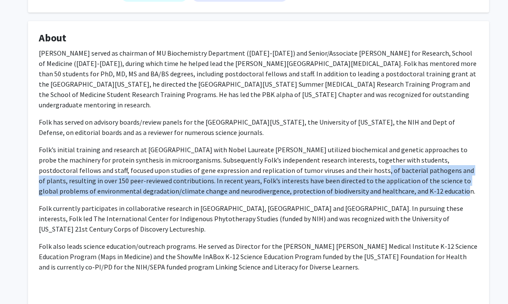
drag, startPoint x: 310, startPoint y: 159, endPoint x: 364, endPoint y: 178, distance: 57.4
click at [364, 178] on p "Folk’s initial training and research at Stanford University with Nobel Laureate…" at bounding box center [258, 170] width 439 height 52
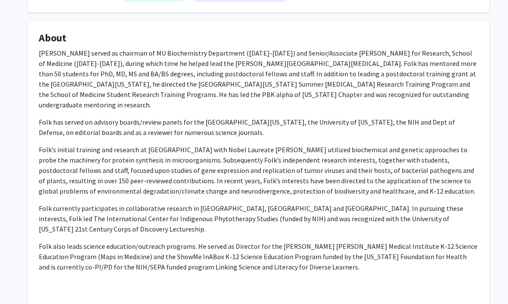
drag, startPoint x: 351, startPoint y: 150, endPoint x: 377, endPoint y: 165, distance: 29.7
click at [367, 158] on p "Folk’s initial training and research at Stanford University with Nobel Laureate…" at bounding box center [258, 170] width 439 height 52
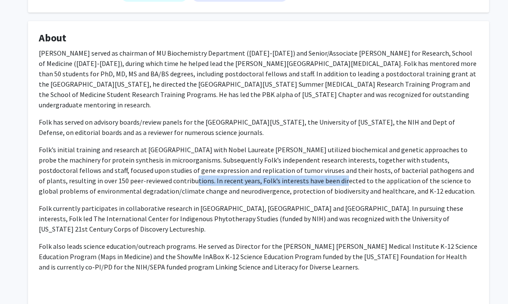
drag, startPoint x: 110, startPoint y: 170, endPoint x: 264, endPoint y: 170, distance: 153.4
click at [264, 170] on p "Folk’s initial training and research at Stanford University with Nobel Laureate…" at bounding box center [258, 170] width 439 height 52
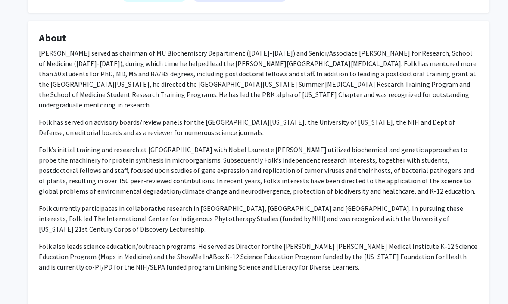
click at [313, 172] on p "Folk’s initial training and research at Stanford University with Nobel Laureate…" at bounding box center [258, 170] width 439 height 52
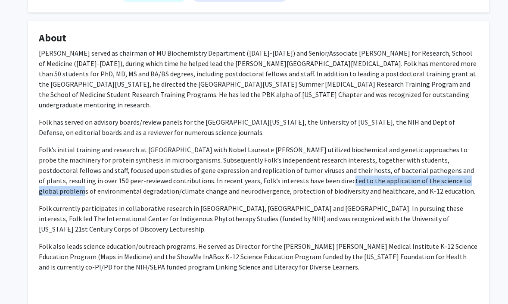
drag, startPoint x: 265, startPoint y: 172, endPoint x: 413, endPoint y: 172, distance: 148.2
click at [413, 172] on p "Folk’s initial training and research at Stanford University with Nobel Laureate…" at bounding box center [258, 170] width 439 height 52
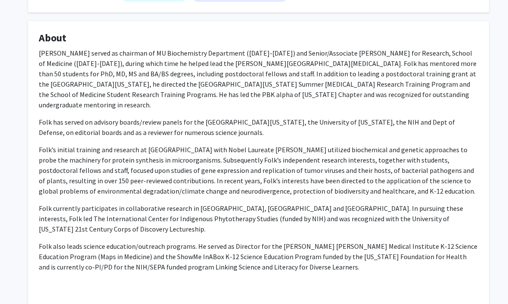
click at [304, 184] on p "Folk’s initial training and research at Stanford University with Nobel Laureate…" at bounding box center [258, 170] width 439 height 52
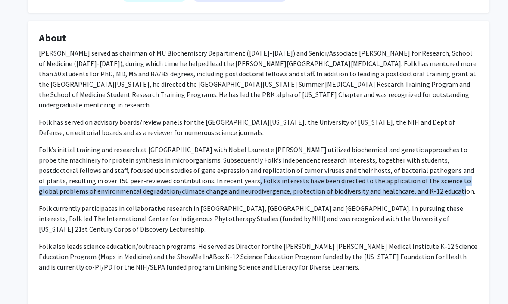
drag, startPoint x: 170, startPoint y: 171, endPoint x: 359, endPoint y: 184, distance: 190.0
click at [359, 184] on p "Folk’s initial training and research at Stanford University with Nobel Laureate…" at bounding box center [258, 170] width 439 height 52
copy p "Folk’s interests have been directed to the application of the science to global…"
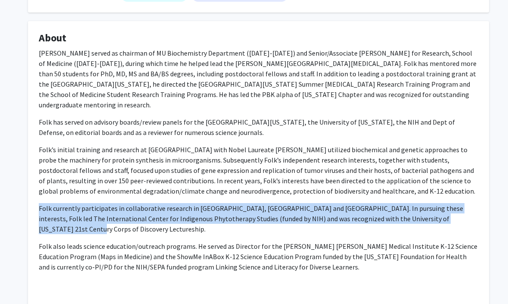
drag, startPoint x: 40, startPoint y: 197, endPoint x: 458, endPoint y: 206, distance: 418.0
click at [458, 206] on p "Folk currently participates in collaborative research in Africa, Vietnam and Br…" at bounding box center [258, 218] width 439 height 31
copy p "Folk currently participates in collaborative research in Africa, Vietnam and Br…"
